Goal: Transaction & Acquisition: Purchase product/service

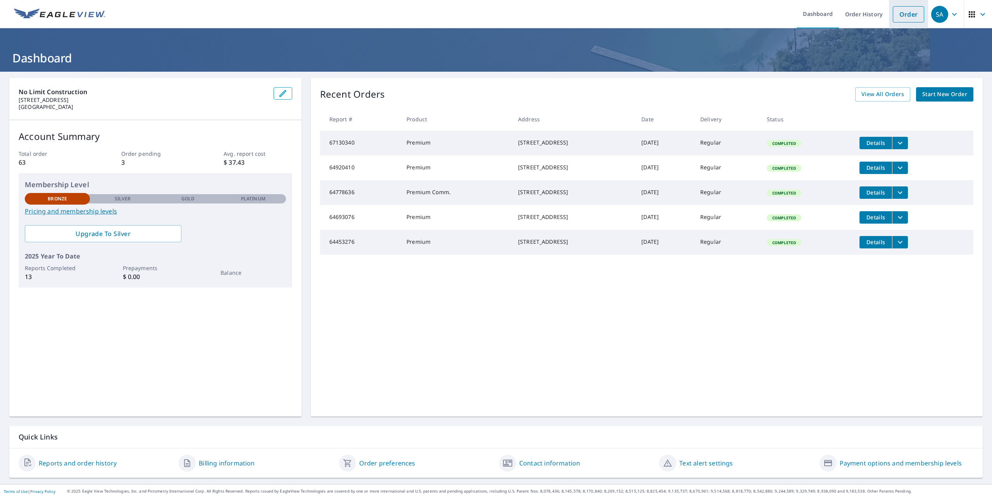
click at [905, 15] on link "Order" at bounding box center [908, 14] width 31 height 16
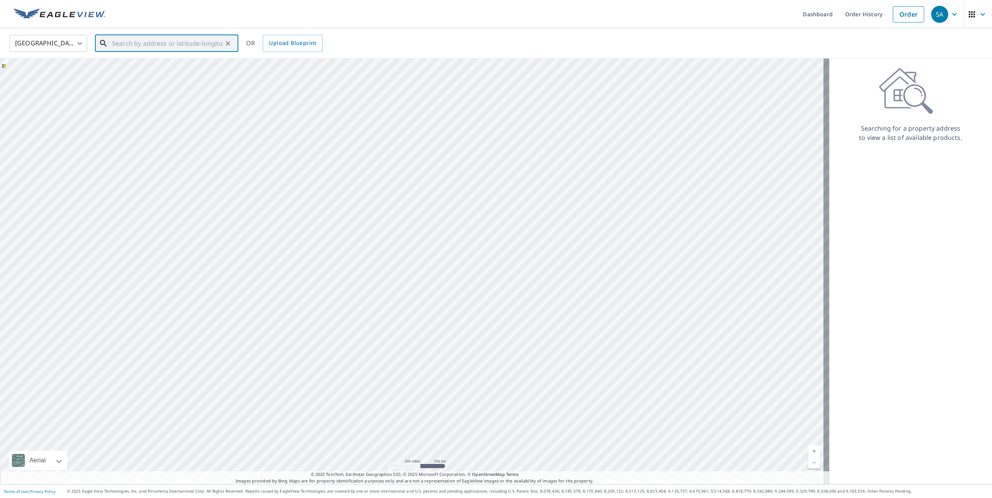
click at [142, 38] on input "text" at bounding box center [167, 44] width 110 height 22
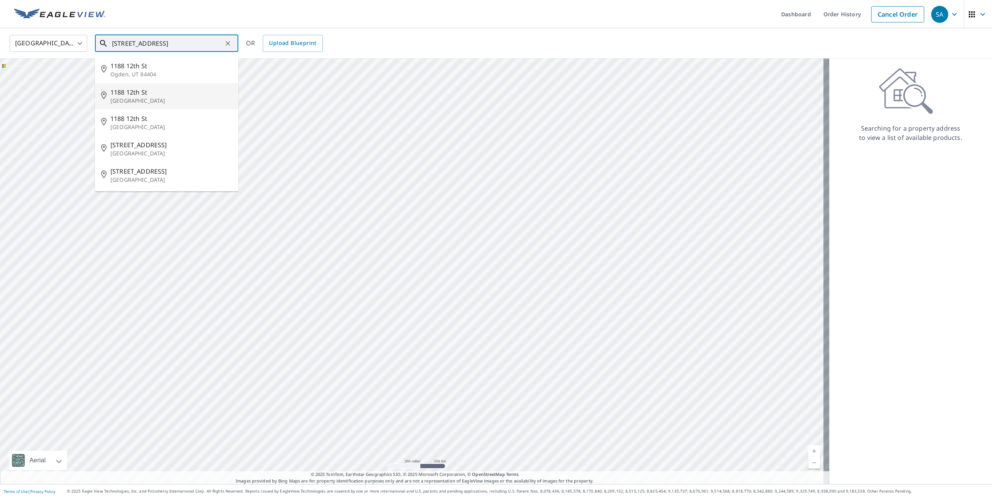
click at [126, 91] on span "1188 12th St" at bounding box center [171, 92] width 122 height 9
type input "[STREET_ADDRESS]"
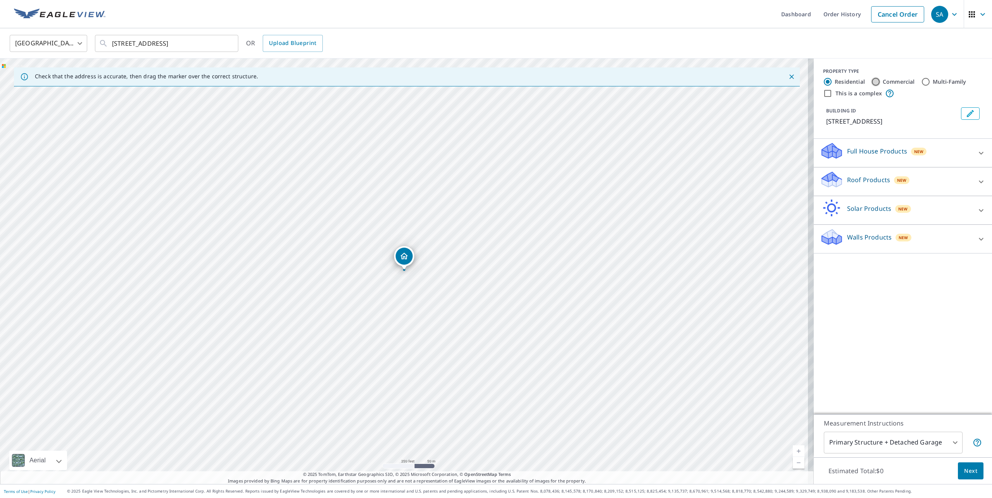
click at [871, 80] on input "Commercial" at bounding box center [875, 81] width 9 height 9
radio input "true"
type input "4"
click at [847, 147] on p "Roof Products" at bounding box center [868, 151] width 43 height 9
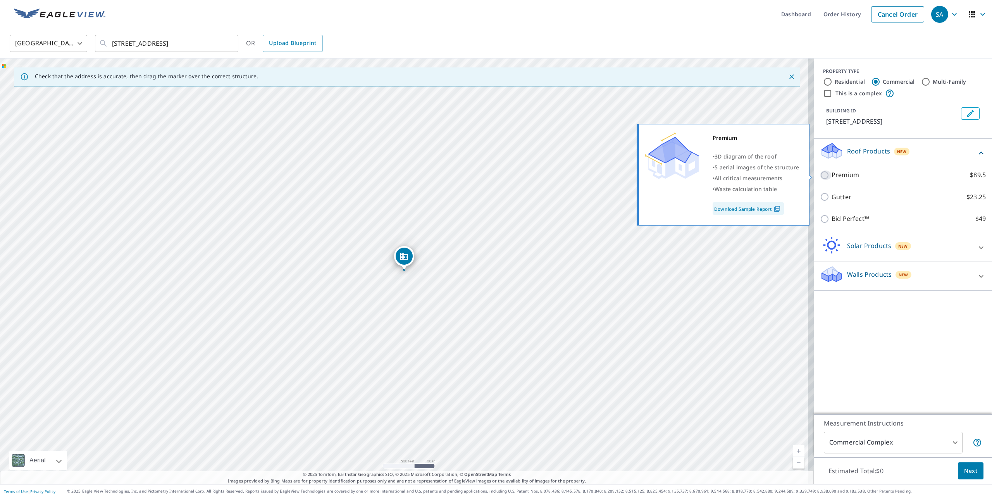
click at [820, 177] on input "Premium $89.5" at bounding box center [826, 175] width 12 height 9
checkbox input "true"
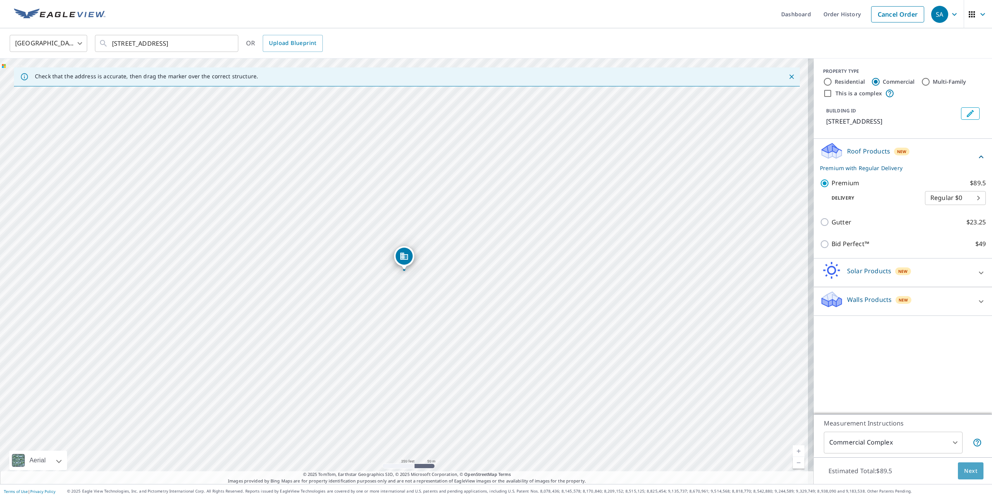
click at [969, 474] on span "Next" at bounding box center [970, 471] width 13 height 10
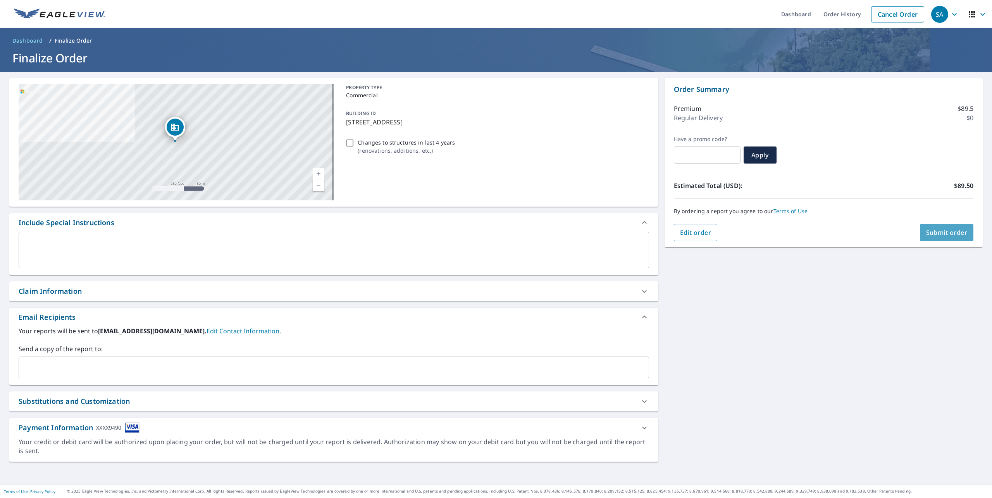
click at [942, 229] on span "Submit order" at bounding box center [946, 232] width 41 height 9
